Goal: Check status: Check status

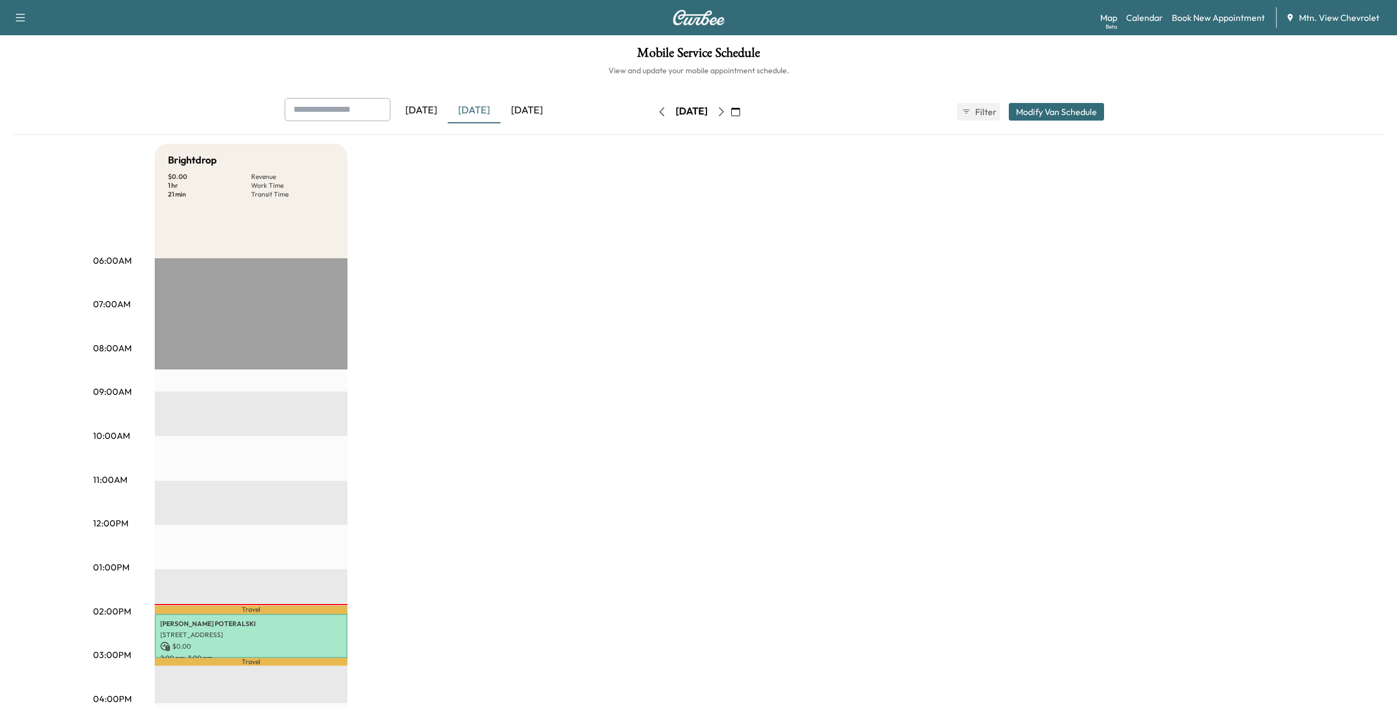
click at [481, 116] on div "[DATE]" at bounding box center [474, 110] width 53 height 25
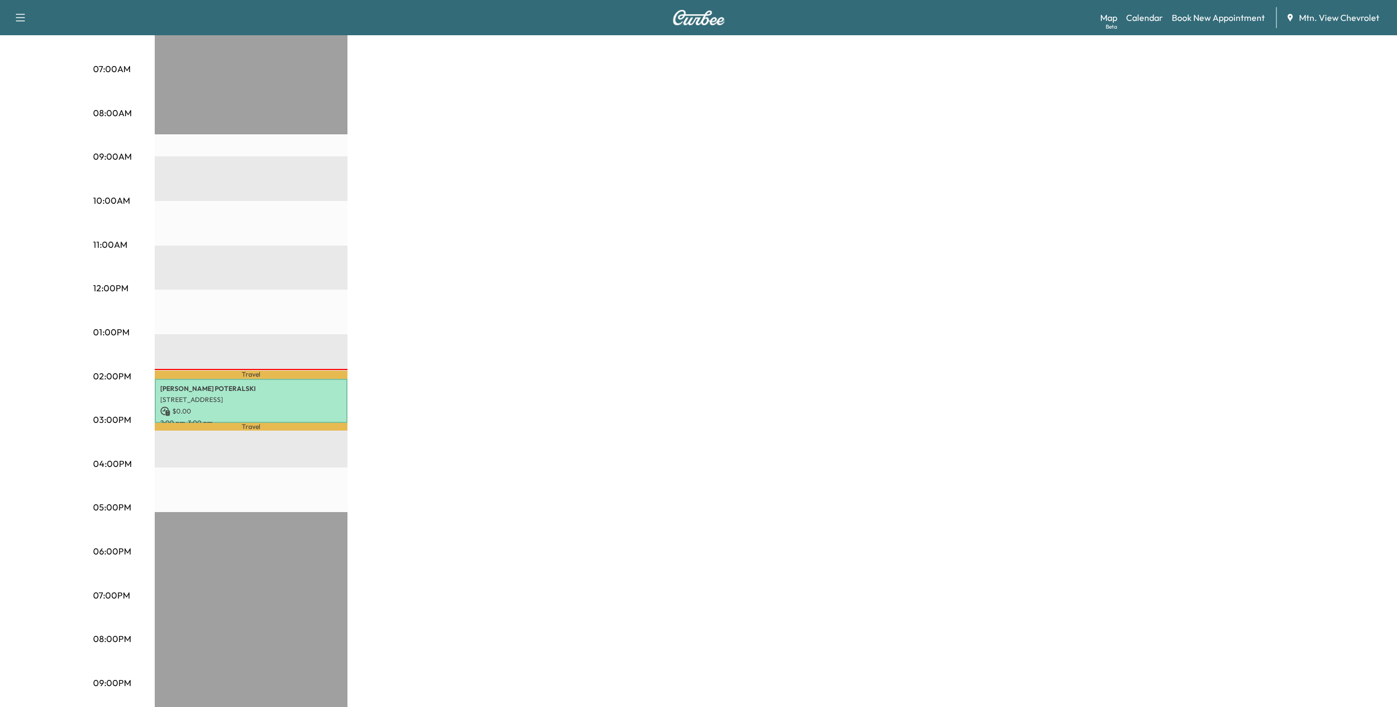
scroll to position [53, 0]
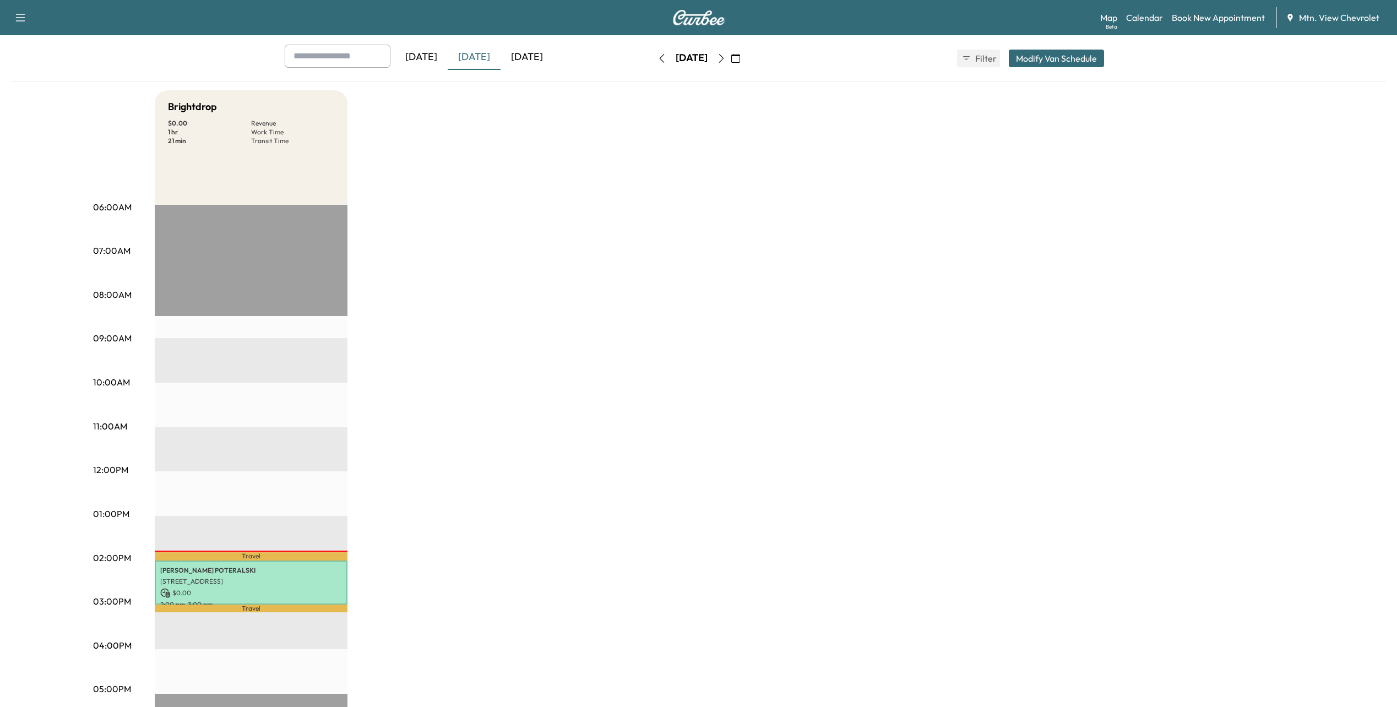
click at [539, 55] on div "[DATE]" at bounding box center [527, 57] width 53 height 25
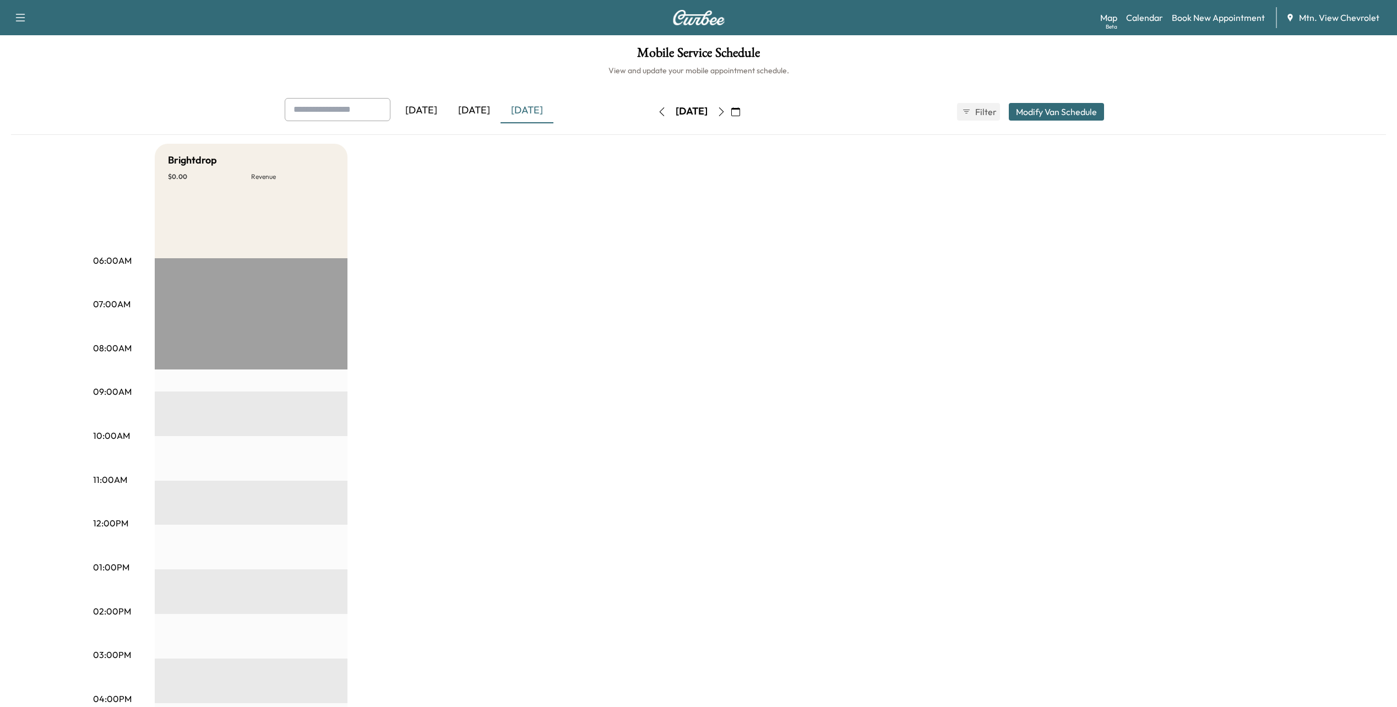
click at [470, 110] on div "[DATE]" at bounding box center [474, 110] width 53 height 25
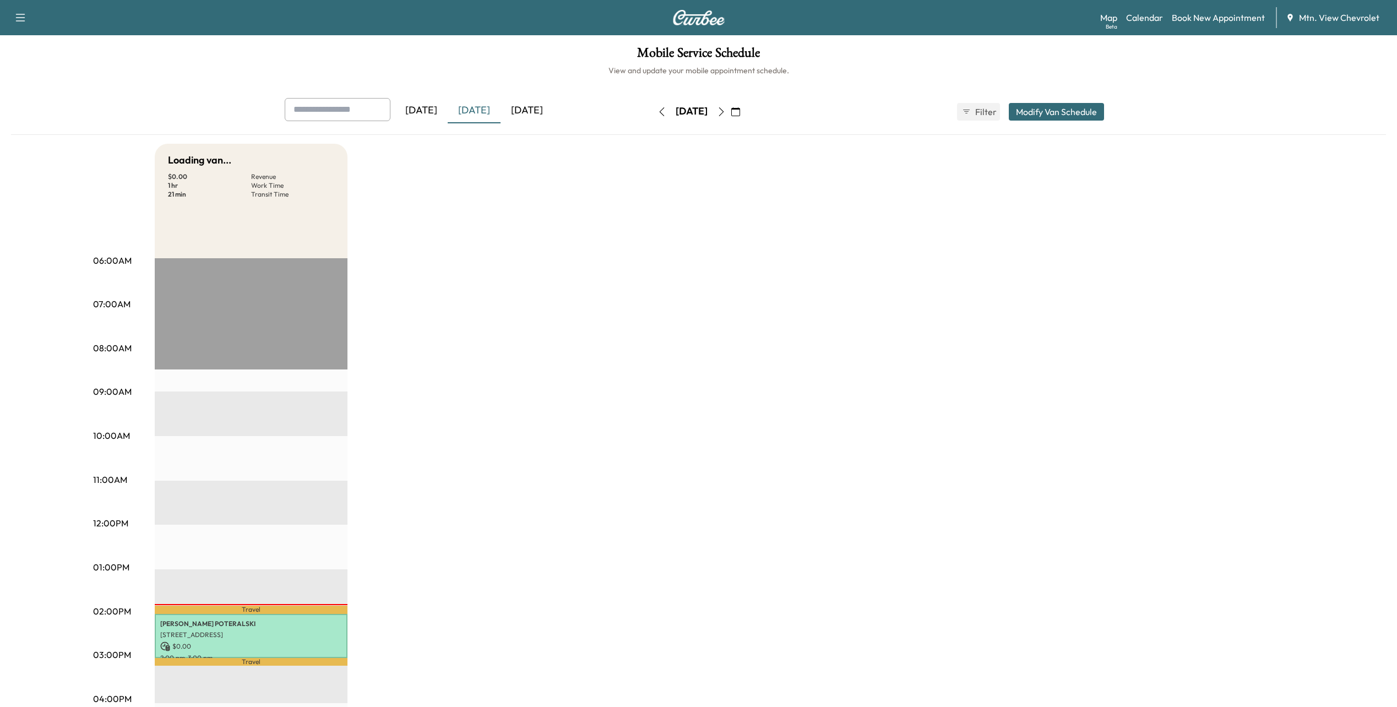
click at [436, 113] on div "[DATE]" at bounding box center [421, 110] width 53 height 25
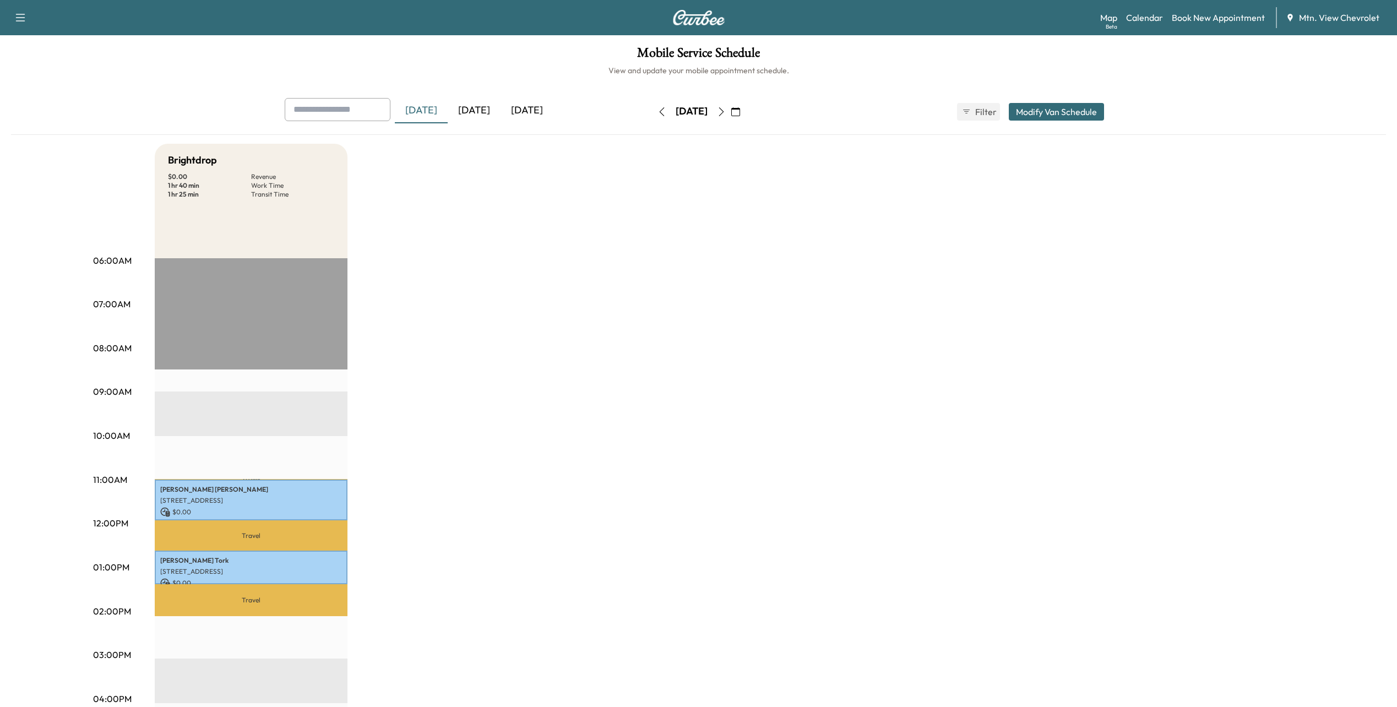
click at [513, 112] on div "[DATE]" at bounding box center [527, 110] width 53 height 25
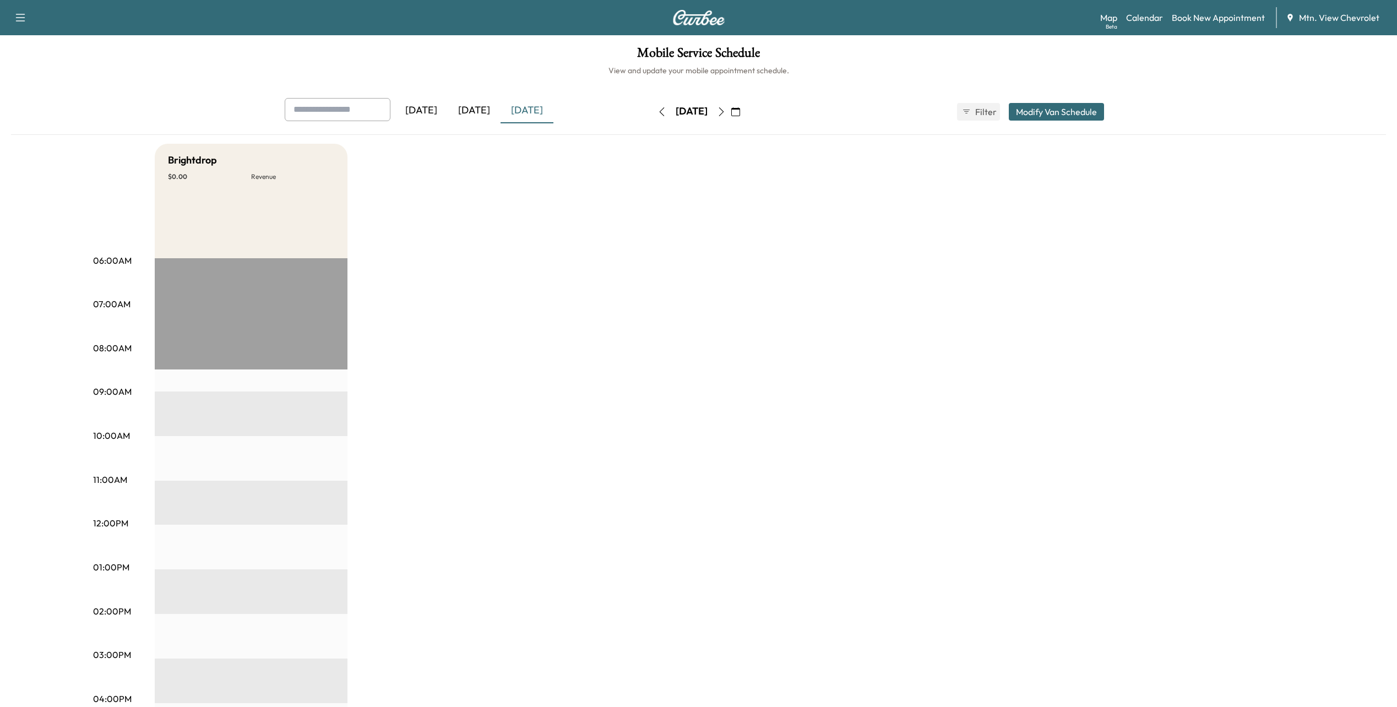
click at [479, 105] on div "[DATE]" at bounding box center [474, 110] width 53 height 25
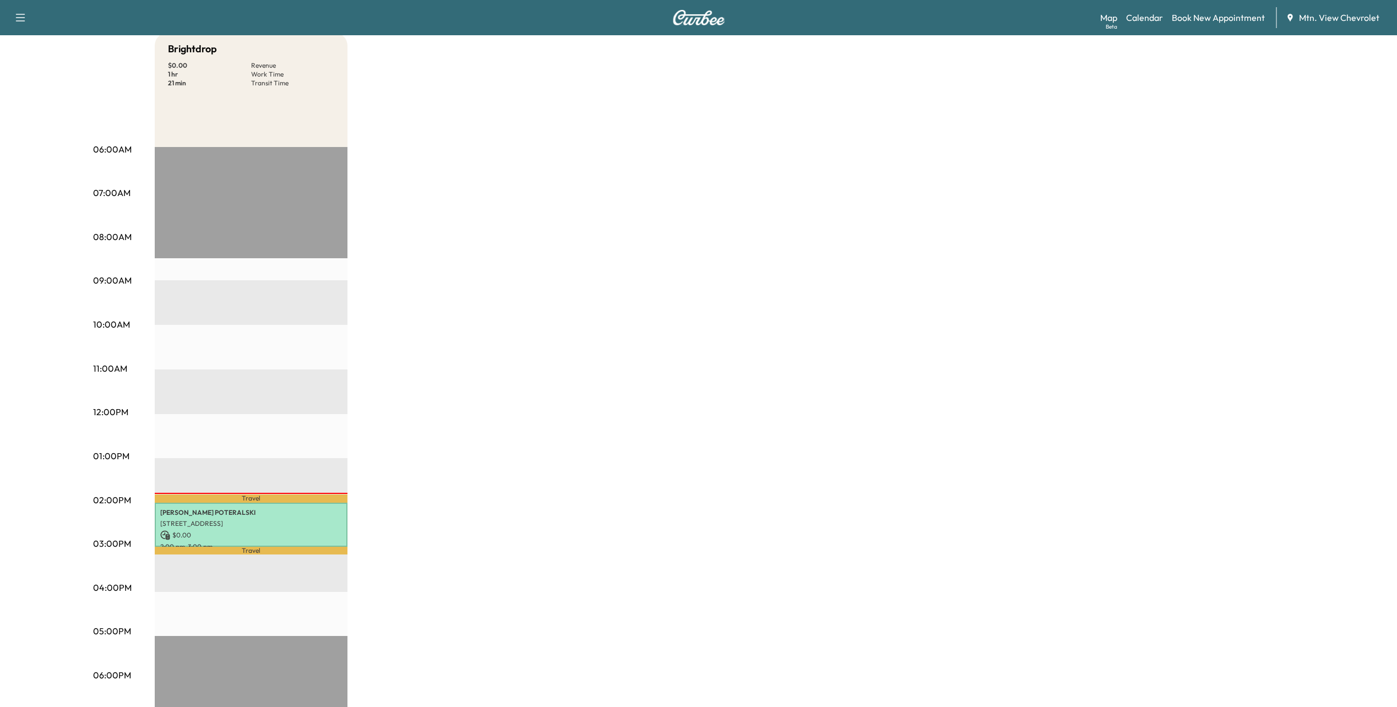
scroll to position [165, 0]
